Goal: Transaction & Acquisition: Raise a Claim

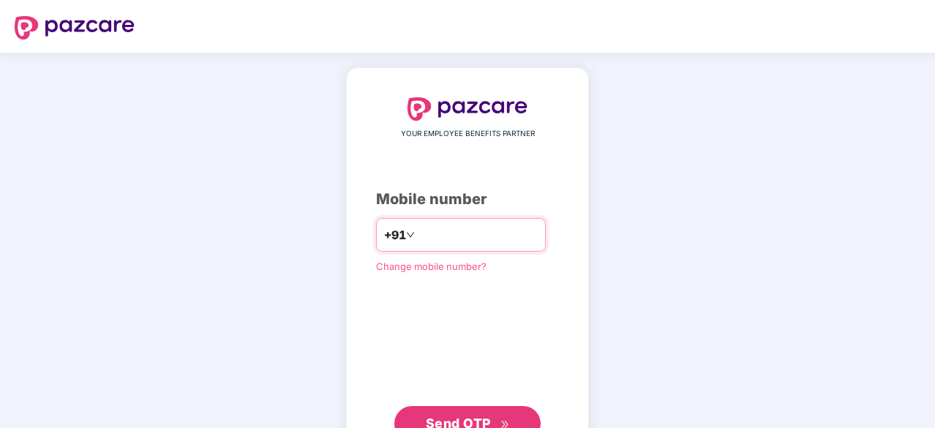
click at [461, 238] on input "number" at bounding box center [478, 234] width 120 height 23
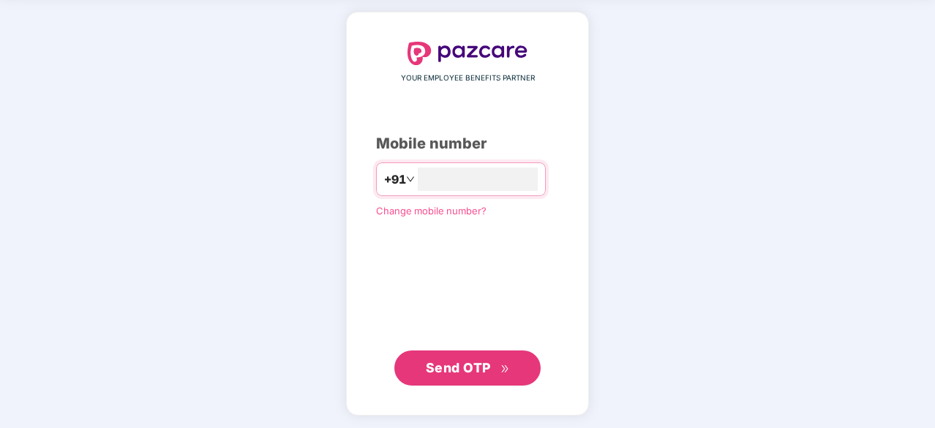
scroll to position [54, 0]
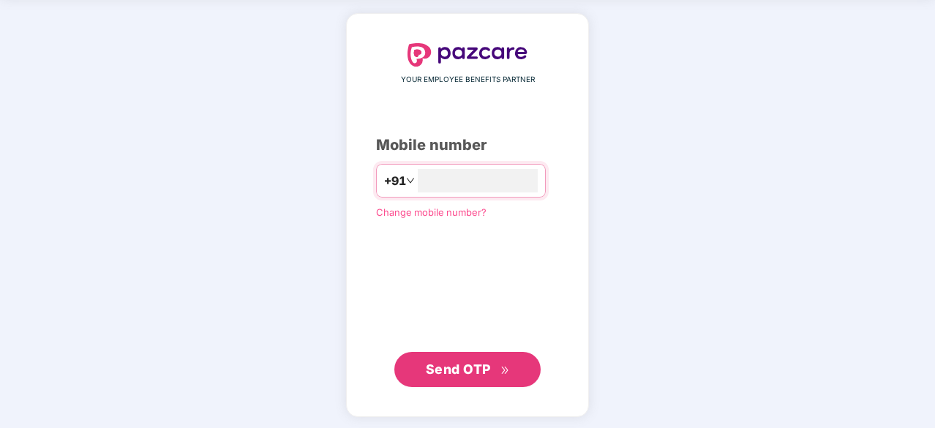
type input "**********"
click at [456, 369] on span "Send OTP" at bounding box center [458, 367] width 65 height 15
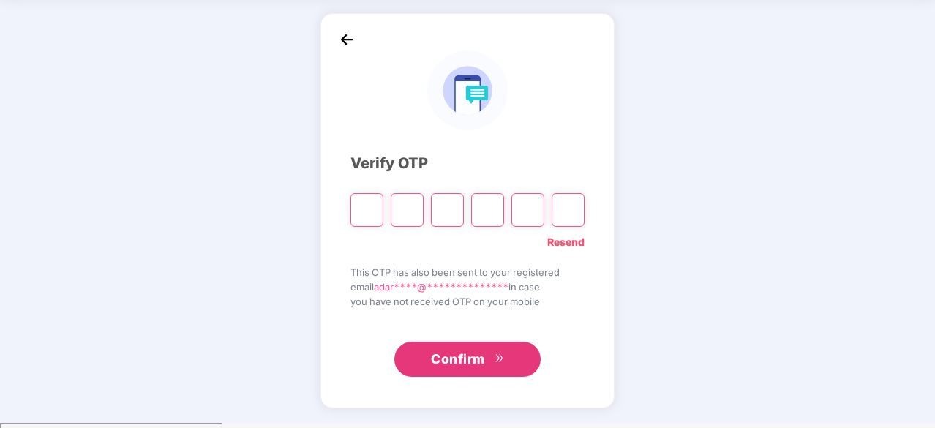
scroll to position [48, 0]
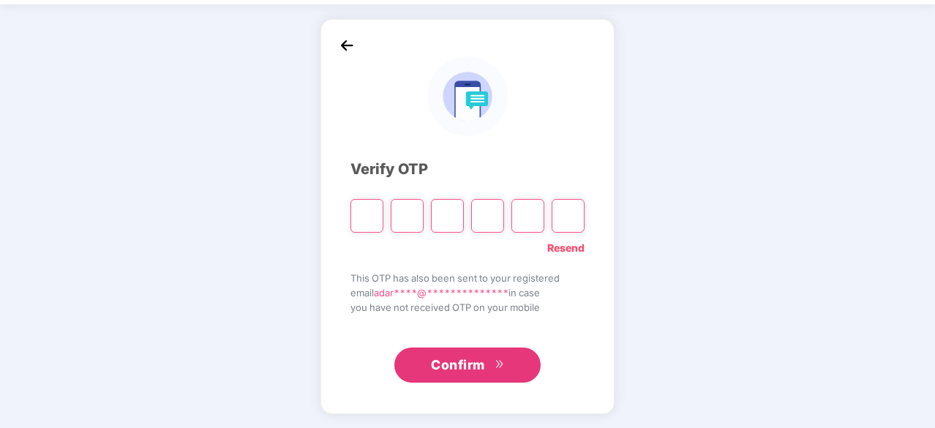
type input "*"
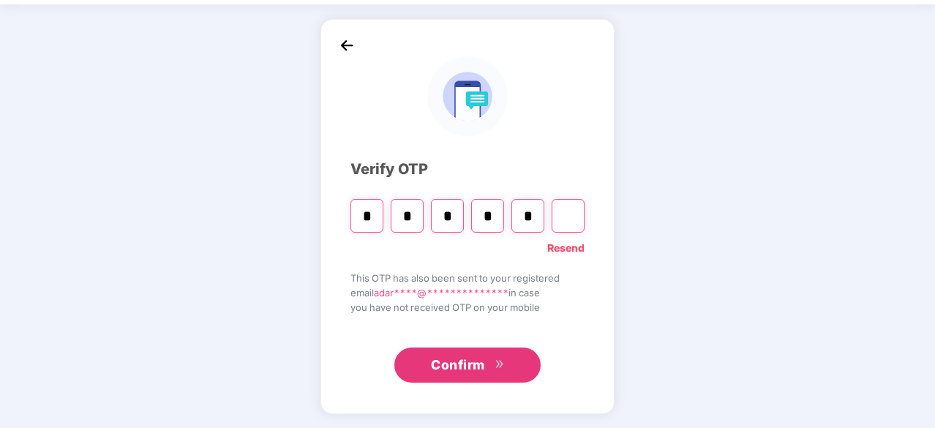
type input "*"
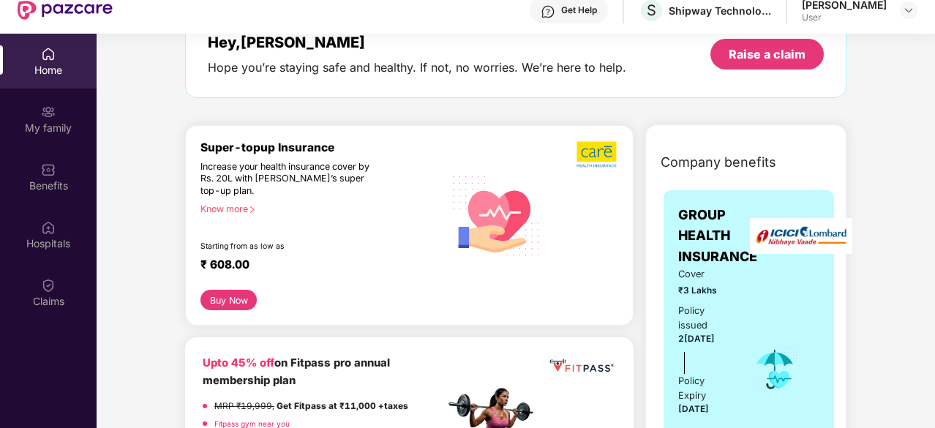
scroll to position [0, 0]
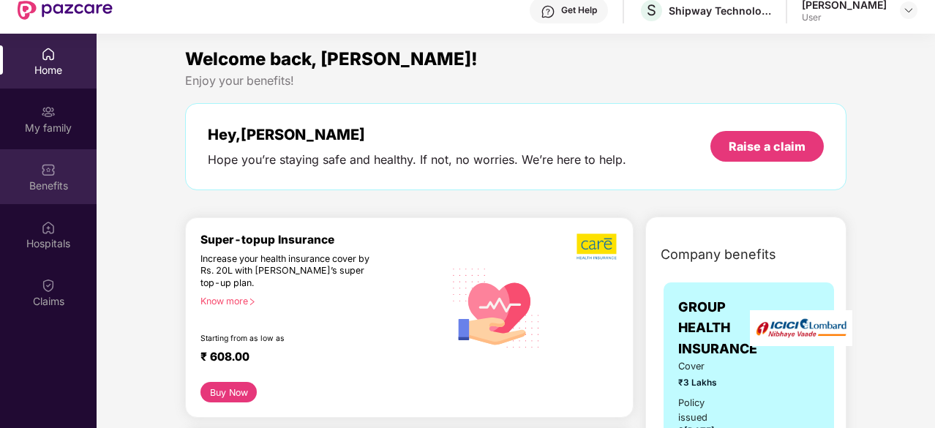
click at [53, 172] on img at bounding box center [48, 169] width 15 height 15
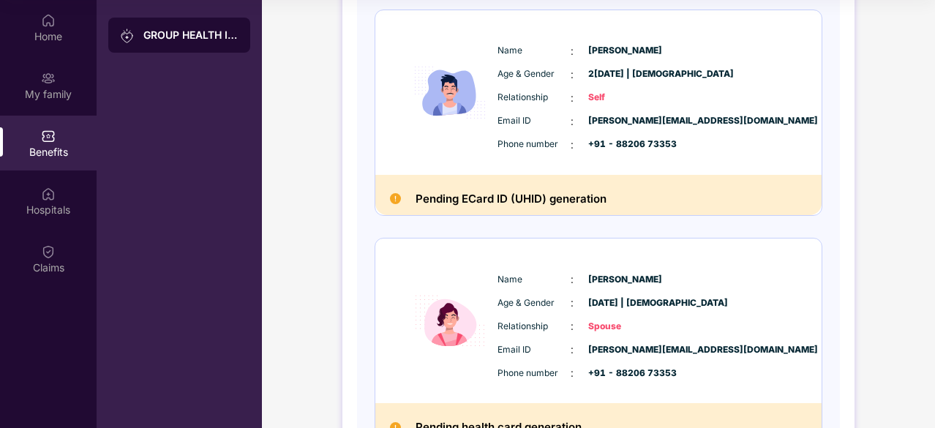
scroll to position [207, 0]
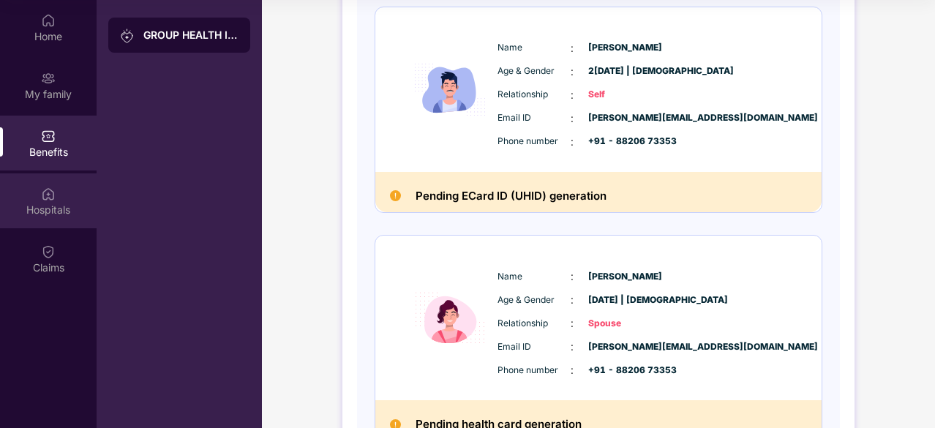
click at [55, 207] on div "Hospitals" at bounding box center [48, 210] width 97 height 15
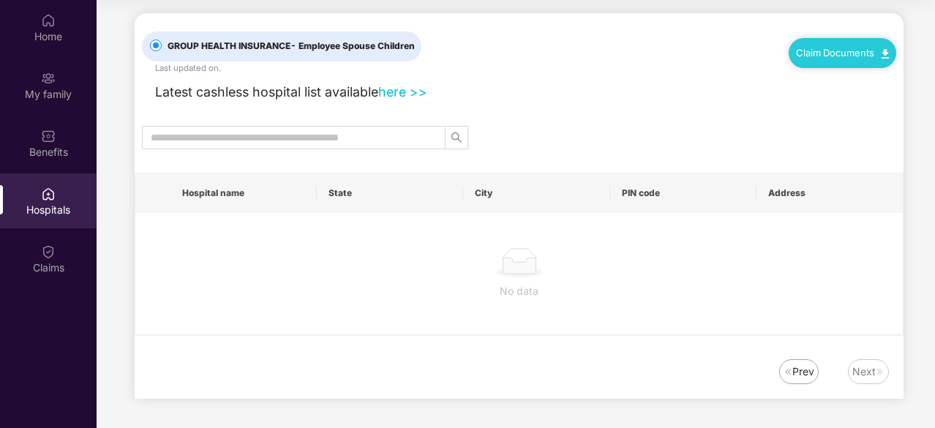
scroll to position [0, 0]
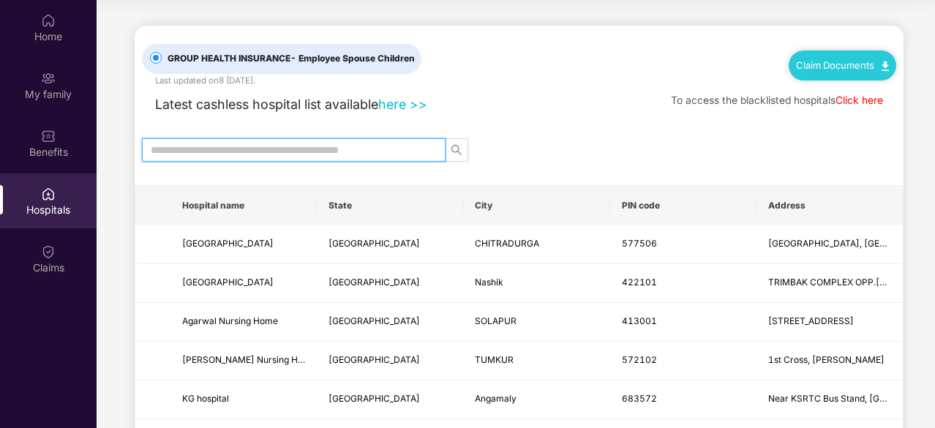
click at [315, 147] on input "text" at bounding box center [288, 150] width 274 height 16
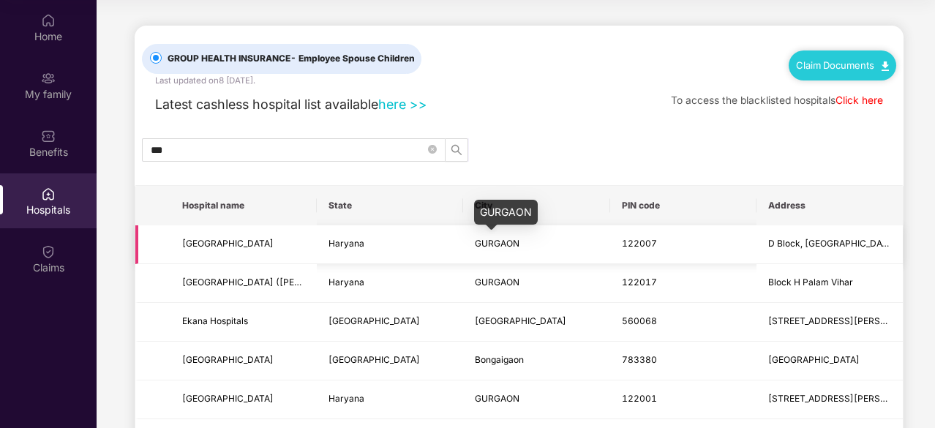
click at [491, 244] on span "GURGAON" at bounding box center [497, 243] width 45 height 11
copy span "GURGAON"
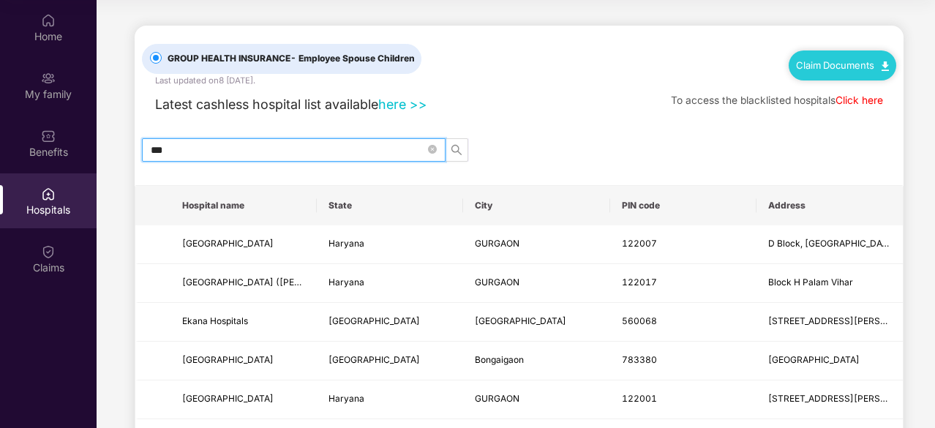
click at [194, 153] on input "***" at bounding box center [288, 150] width 274 height 16
paste input "****"
type input "*******"
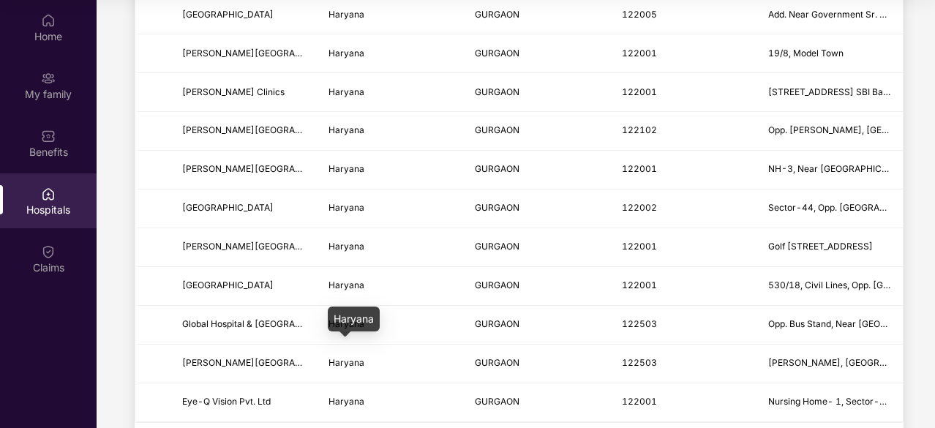
scroll to position [1812, 0]
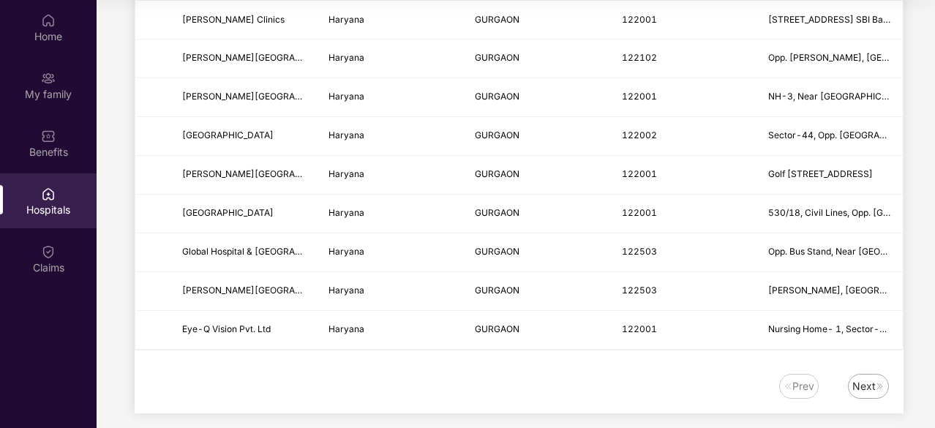
click at [872, 378] on div "Next" at bounding box center [863, 386] width 23 height 16
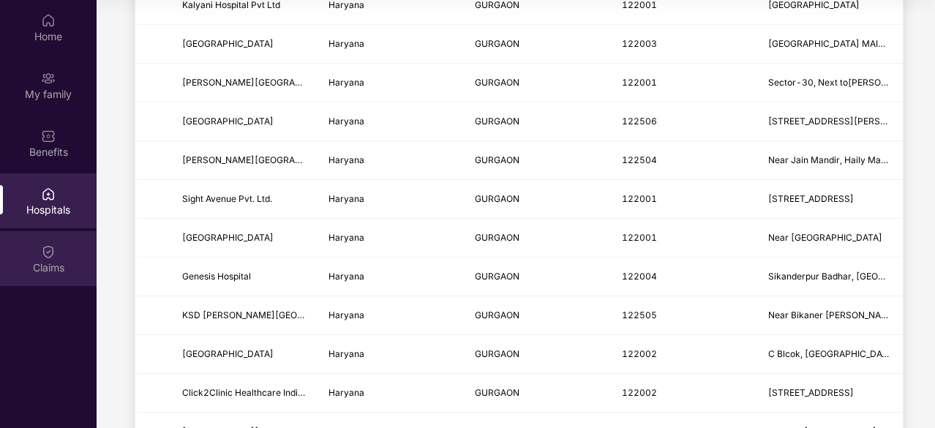
scroll to position [1360, 0]
click at [50, 259] on div "Claims" at bounding box center [48, 258] width 97 height 55
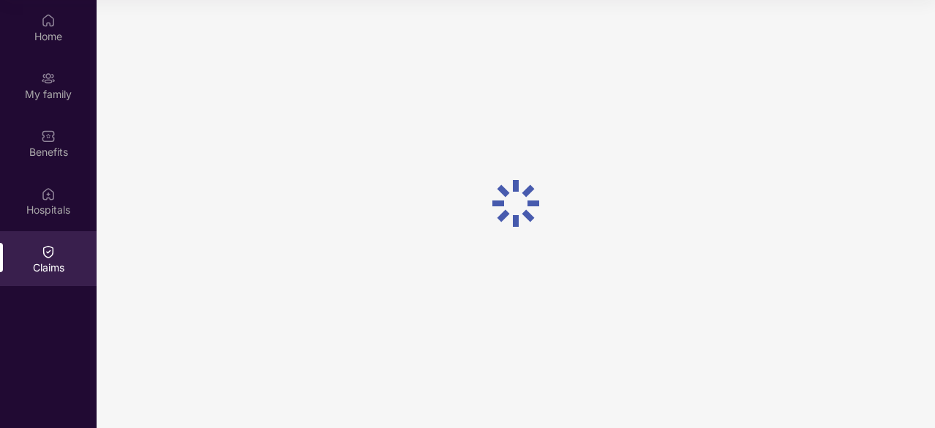
scroll to position [0, 0]
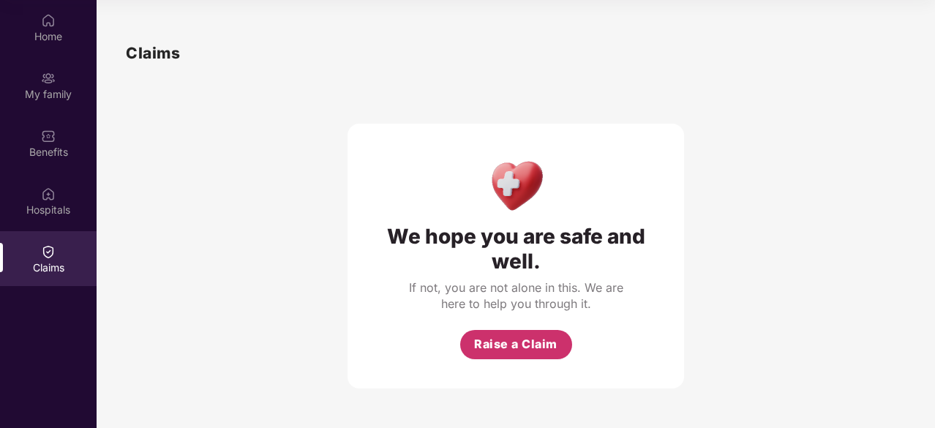
click at [496, 342] on span "Raise a Claim" at bounding box center [515, 344] width 83 height 18
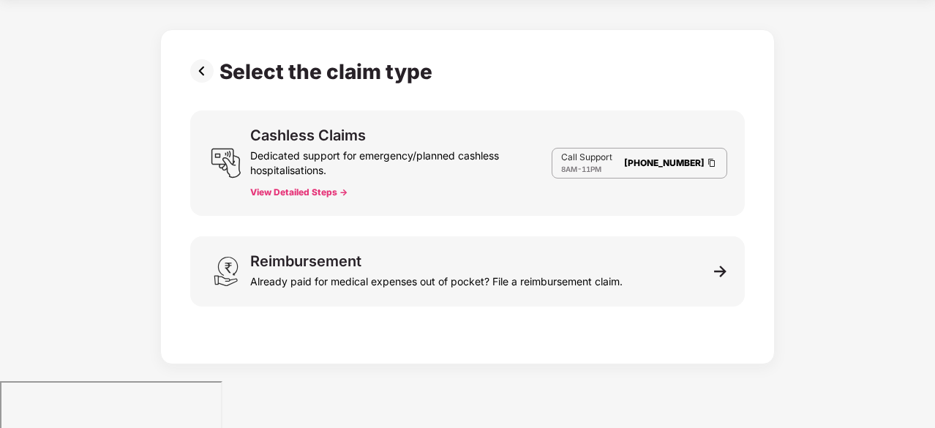
scroll to position [35, 0]
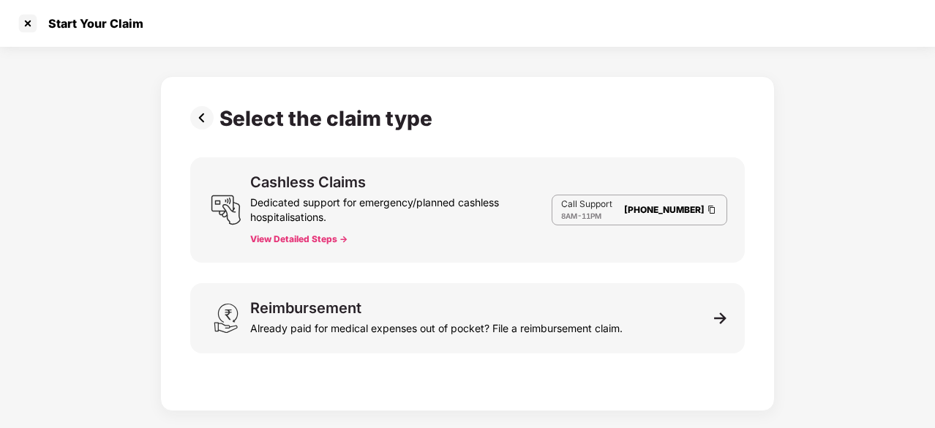
click at [322, 237] on button "View Detailed Steps ->" at bounding box center [298, 239] width 97 height 12
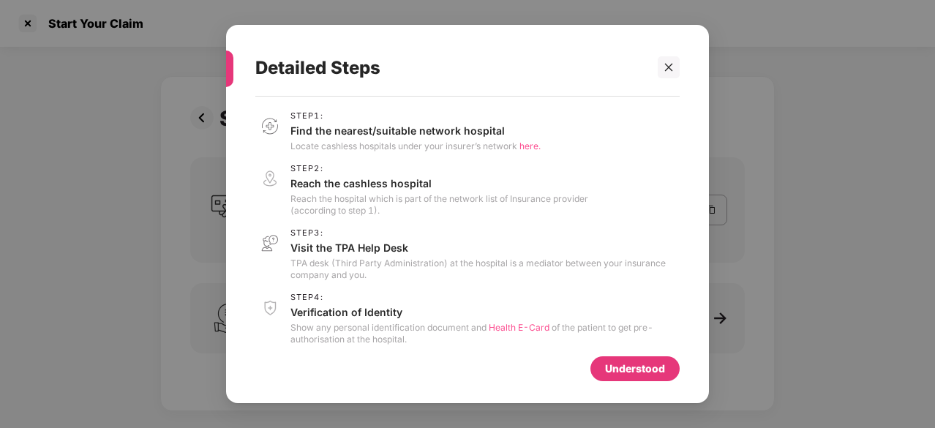
click at [529, 148] on span "here." at bounding box center [529, 145] width 21 height 11
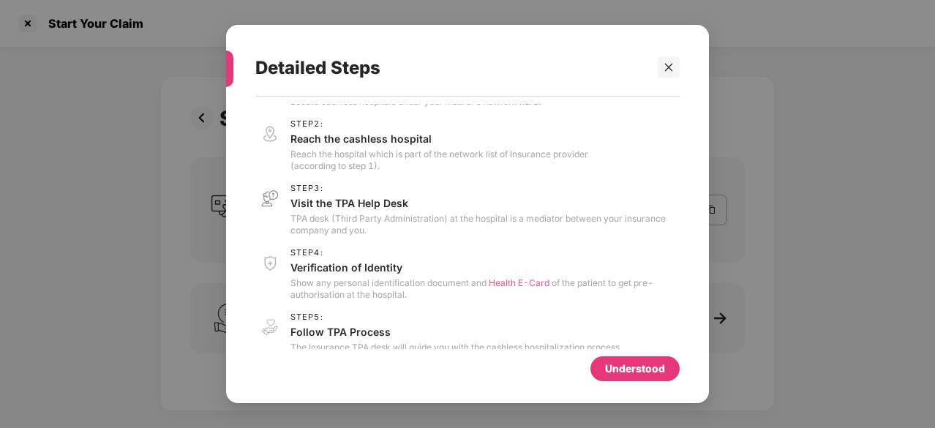
scroll to position [66, 0]
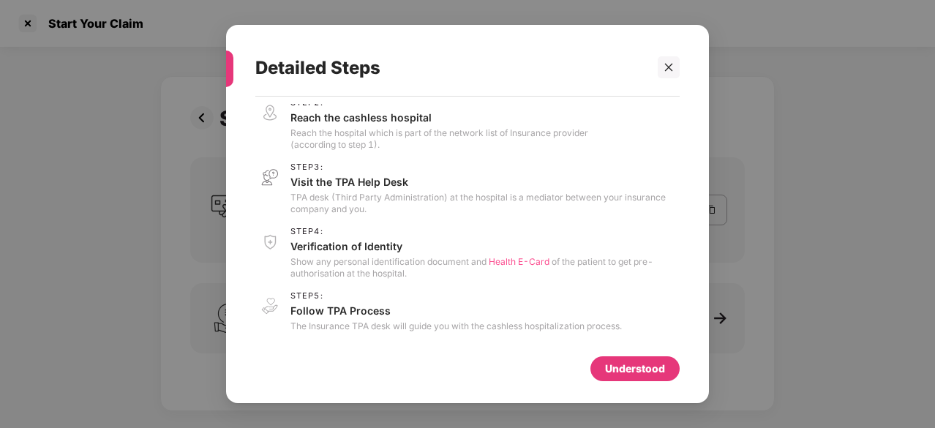
click at [519, 257] on span "Health E-Card" at bounding box center [519, 261] width 61 height 11
click at [633, 365] on div "Understood" at bounding box center [635, 369] width 60 height 16
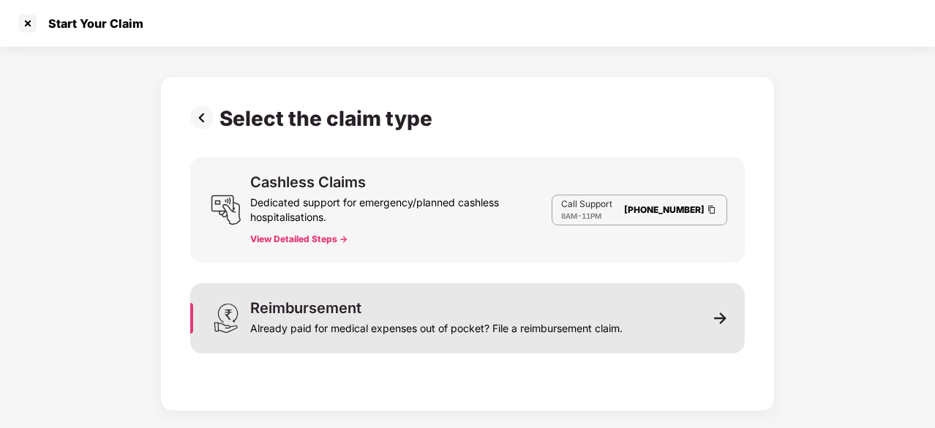
click at [357, 316] on div "Already paid for medical expenses out of pocket? File a reimbursement claim." at bounding box center [436, 325] width 372 height 20
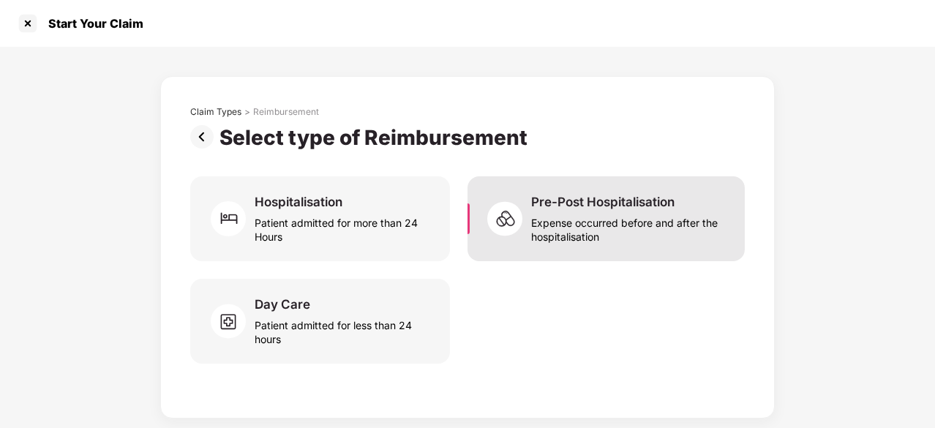
click at [540, 225] on div "Expense occurred before and after the hospitalisation" at bounding box center [629, 227] width 196 height 34
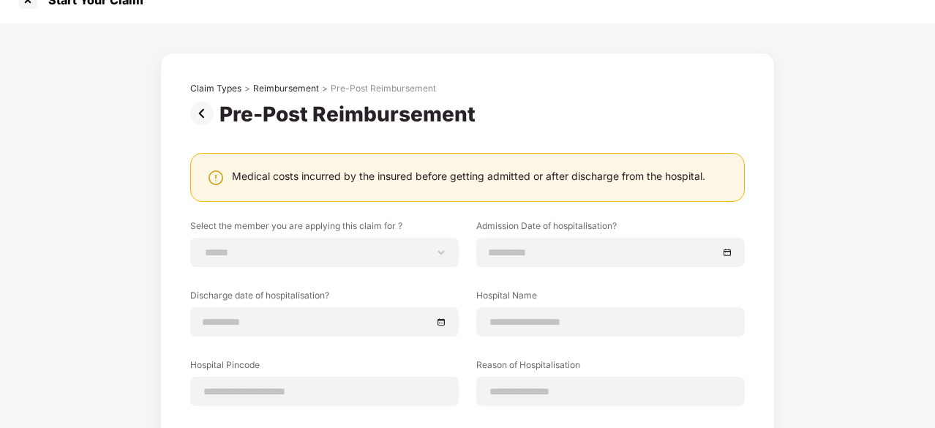
scroll to position [27, 0]
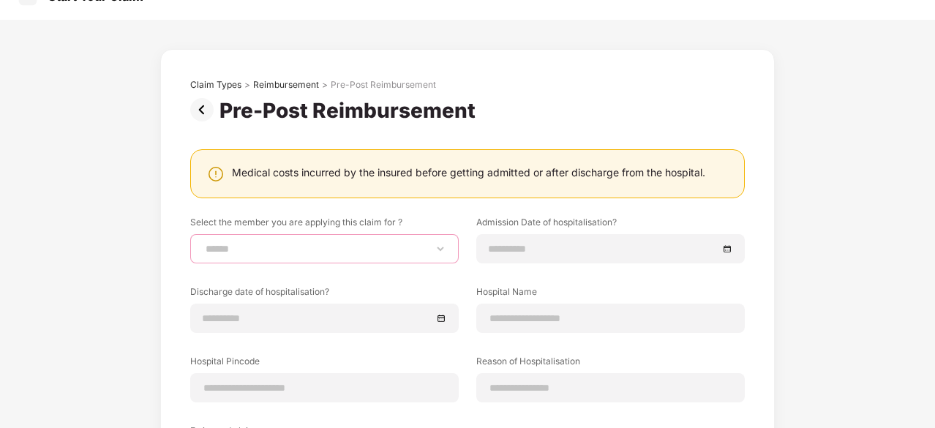
click at [373, 249] on select "**********" at bounding box center [325, 249] width 244 height 12
select select "**********"
click at [203, 243] on select "**********" at bounding box center [325, 249] width 244 height 12
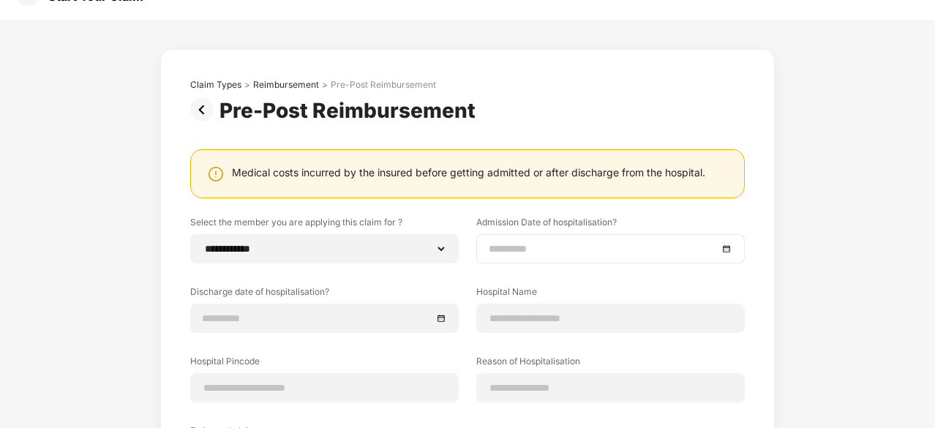
click at [550, 253] on input at bounding box center [603, 249] width 229 height 16
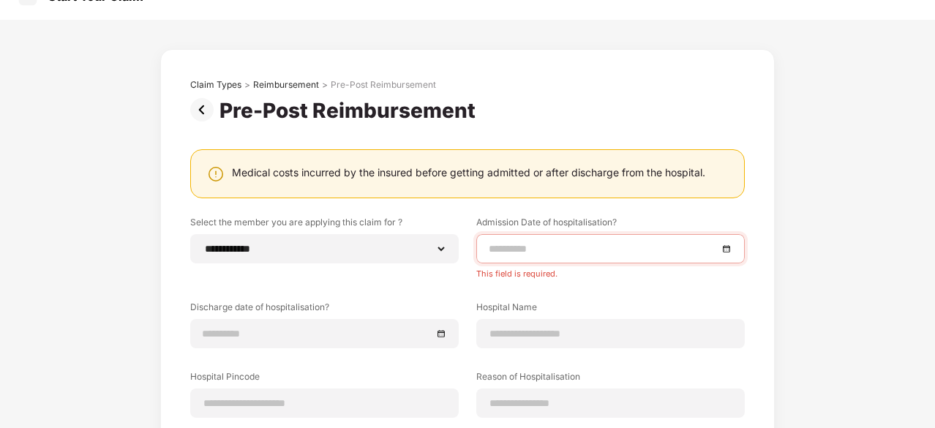
click at [403, 162] on div "Medical costs incurred by the insured before getting admitted or after discharg…" at bounding box center [467, 173] width 554 height 49
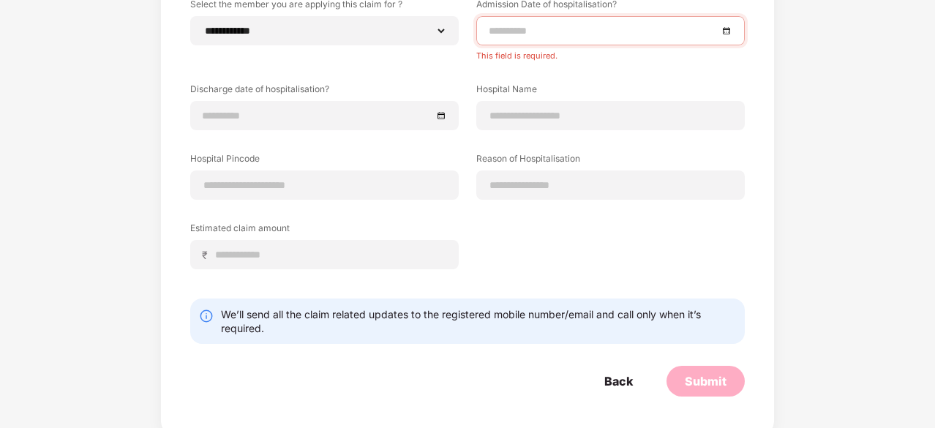
scroll to position [249, 0]
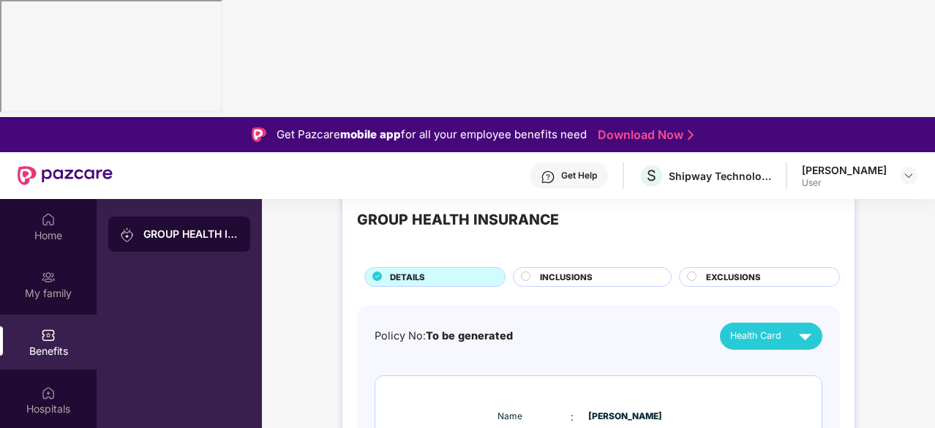
scroll to position [38, 0]
click at [758, 328] on span "Health Card" at bounding box center [755, 335] width 51 height 15
click at [763, 247] on div "[PERSON_NAME]" at bounding box center [774, 251] width 95 height 16
